Goal: Navigation & Orientation: Find specific page/section

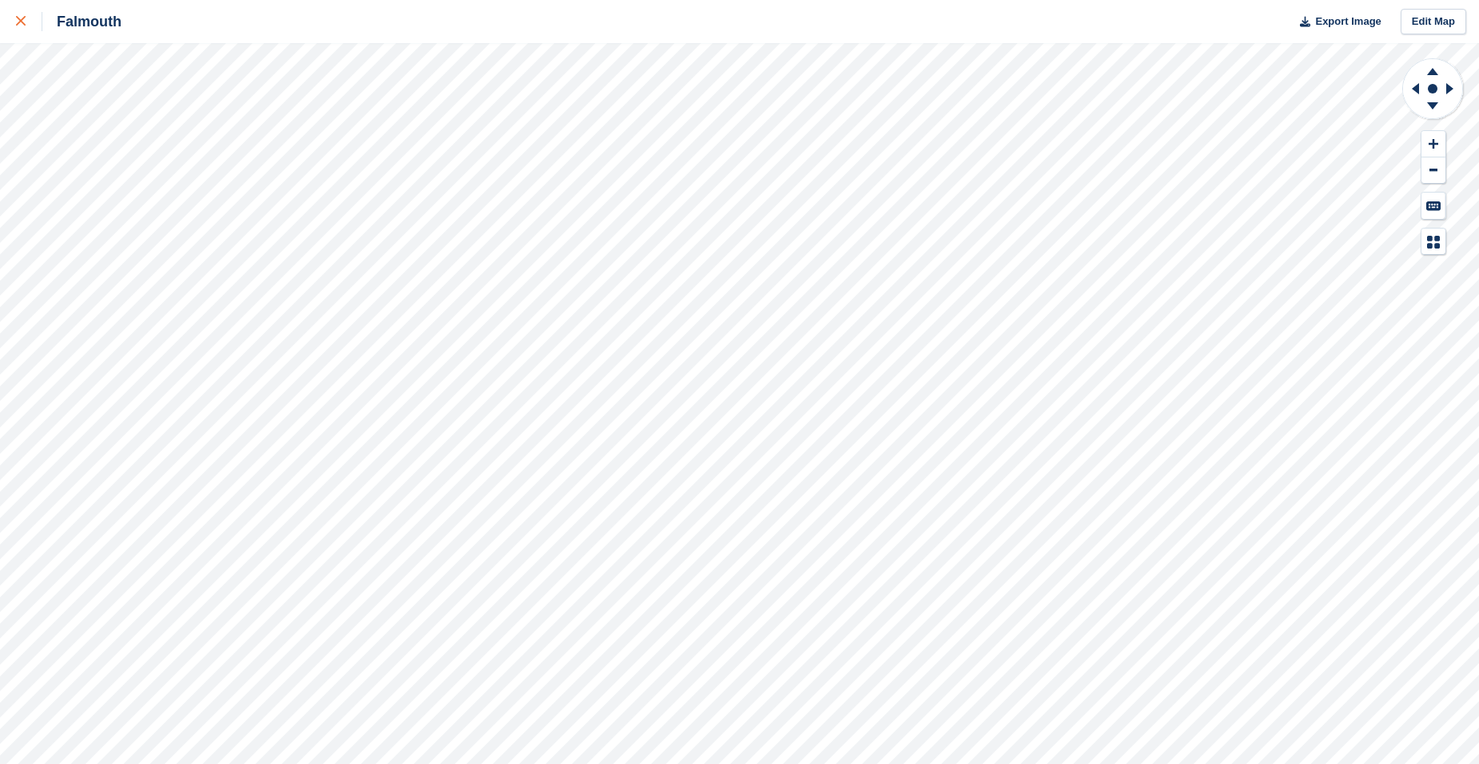
click at [14, 27] on link at bounding box center [21, 21] width 42 height 43
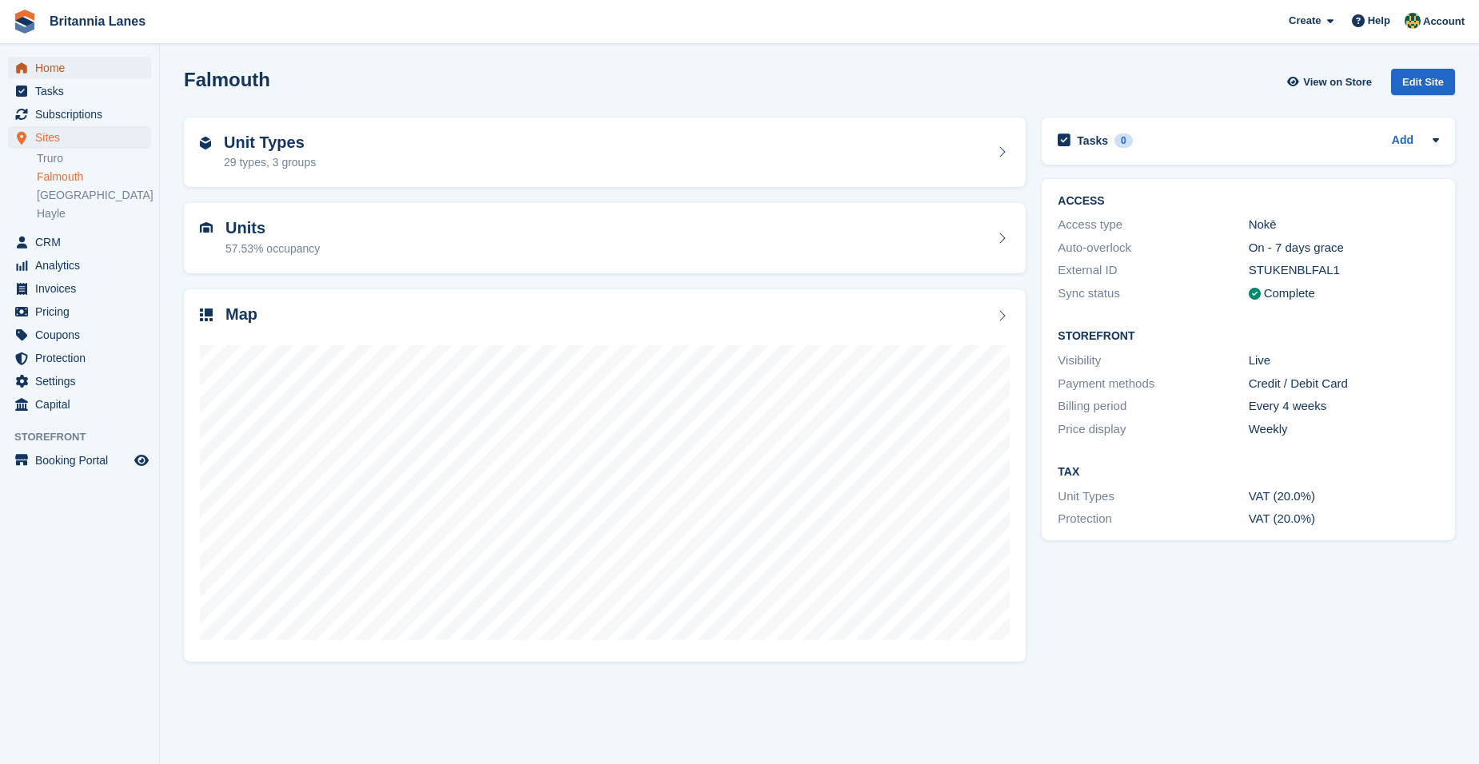
click at [73, 61] on span "Home" at bounding box center [83, 68] width 96 height 22
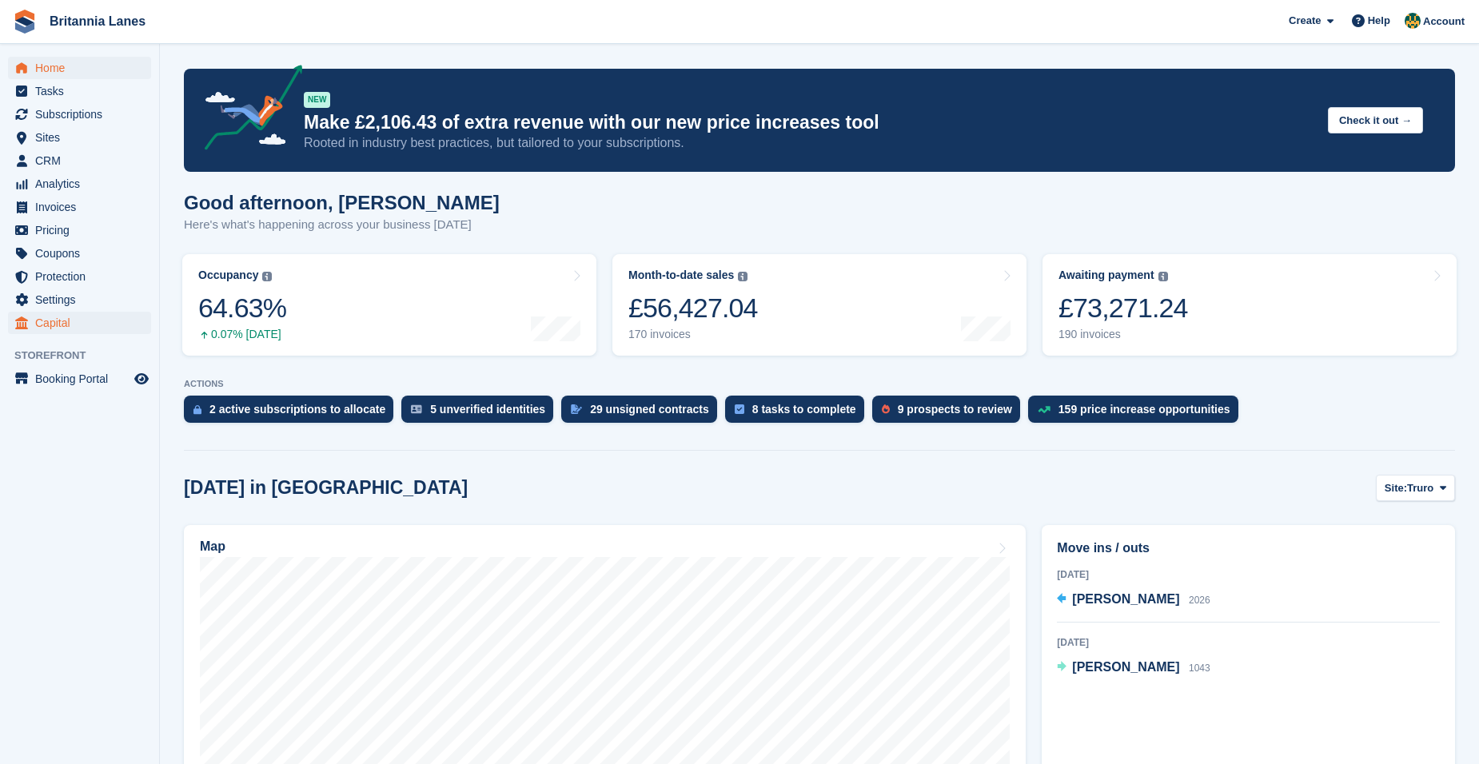
scroll to position [320, 0]
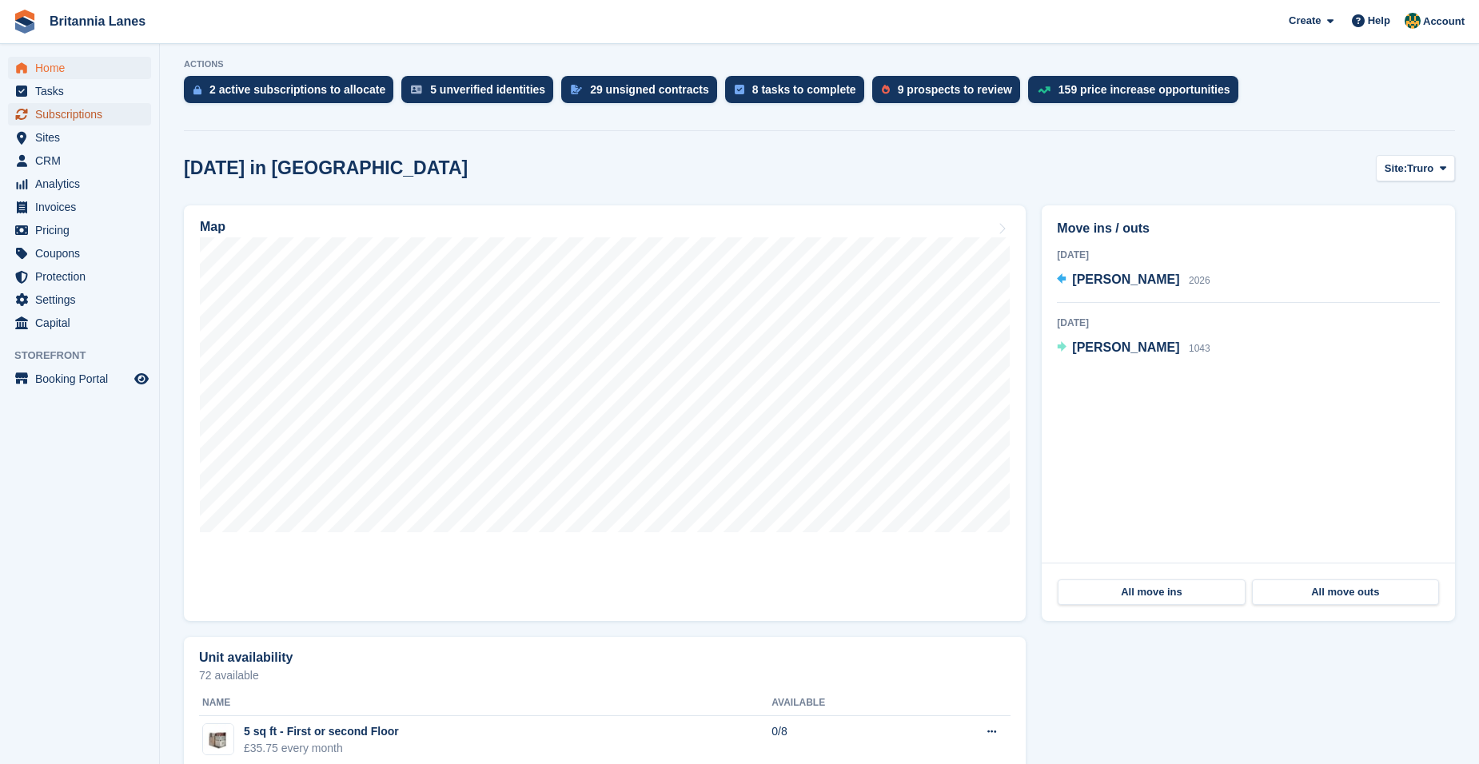
click at [108, 112] on span "Subscriptions" at bounding box center [83, 114] width 96 height 22
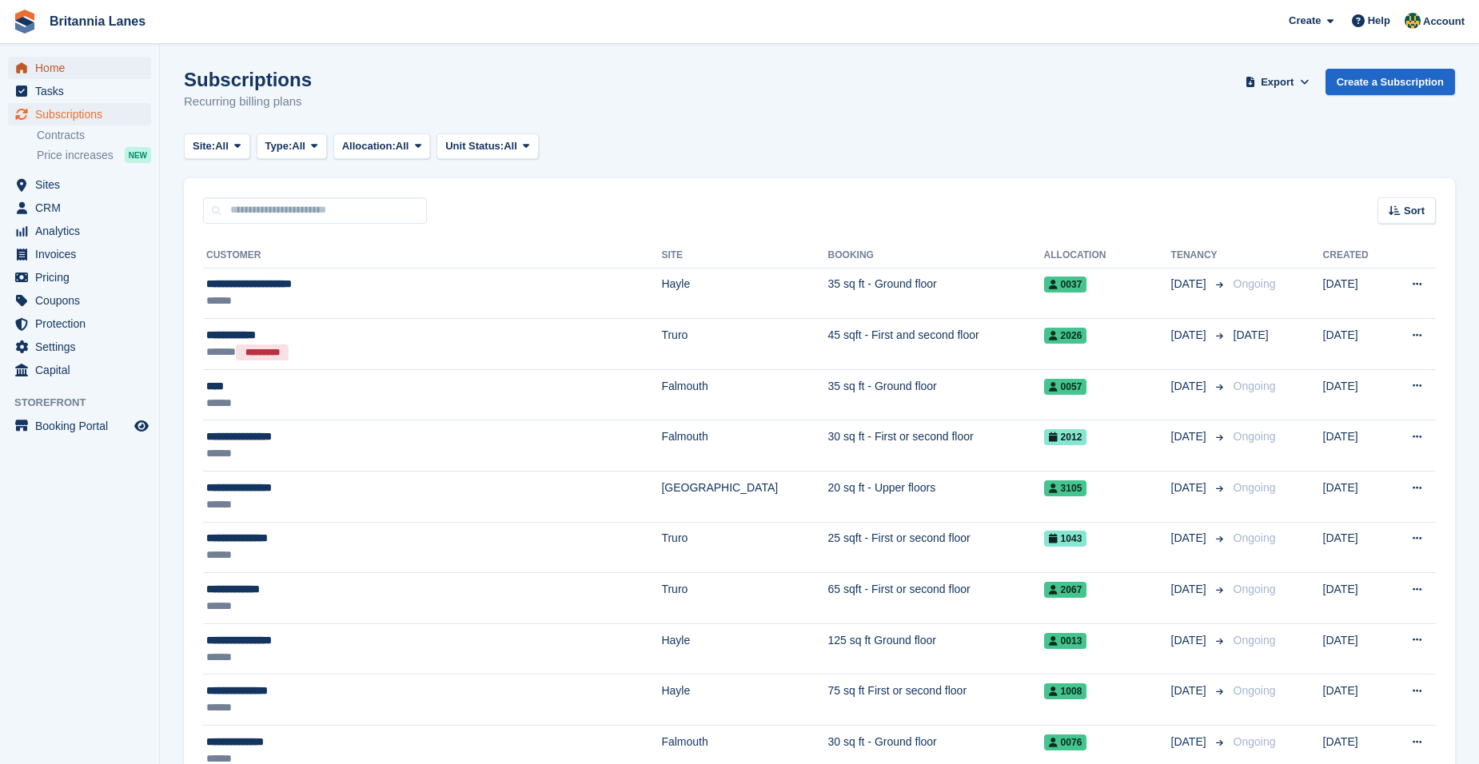
click at [85, 64] on span "Home" at bounding box center [83, 68] width 96 height 22
